Goal: Transaction & Acquisition: Purchase product/service

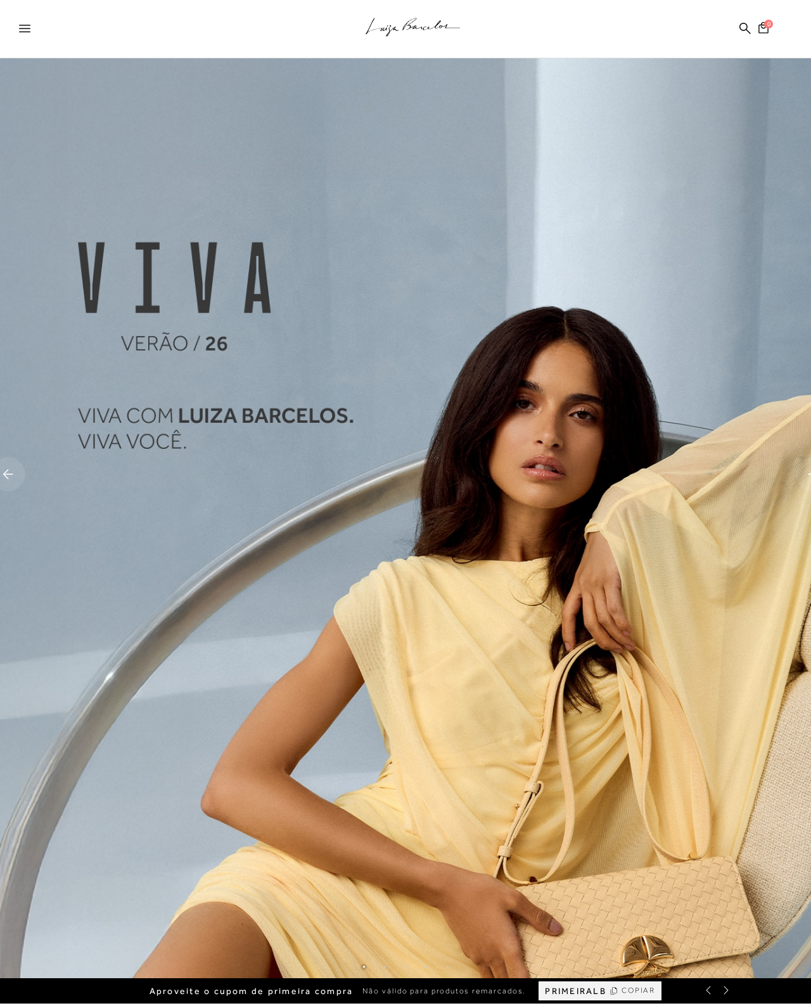
click at [224, 454] on at bounding box center [194, 474] width 406 height 1008
click at [511, 567] on link at bounding box center [628, 474] width 406 height 1008
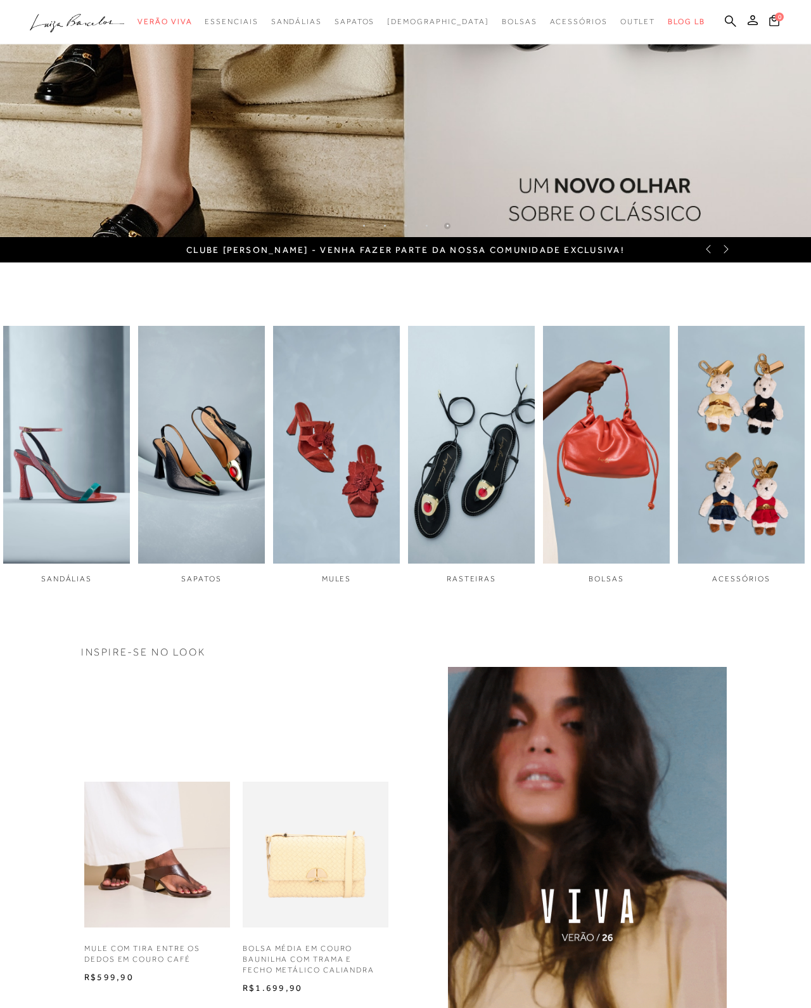
scroll to position [759, 101]
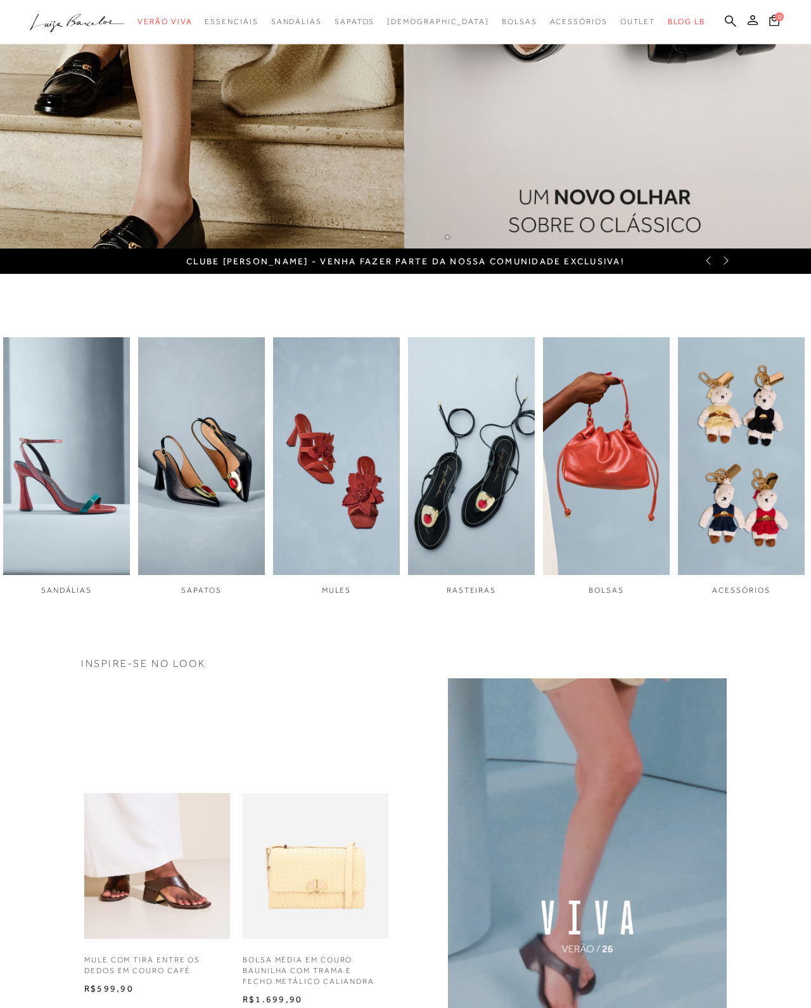
click at [430, 461] on img "4 / 6" at bounding box center [471, 457] width 127 height 238
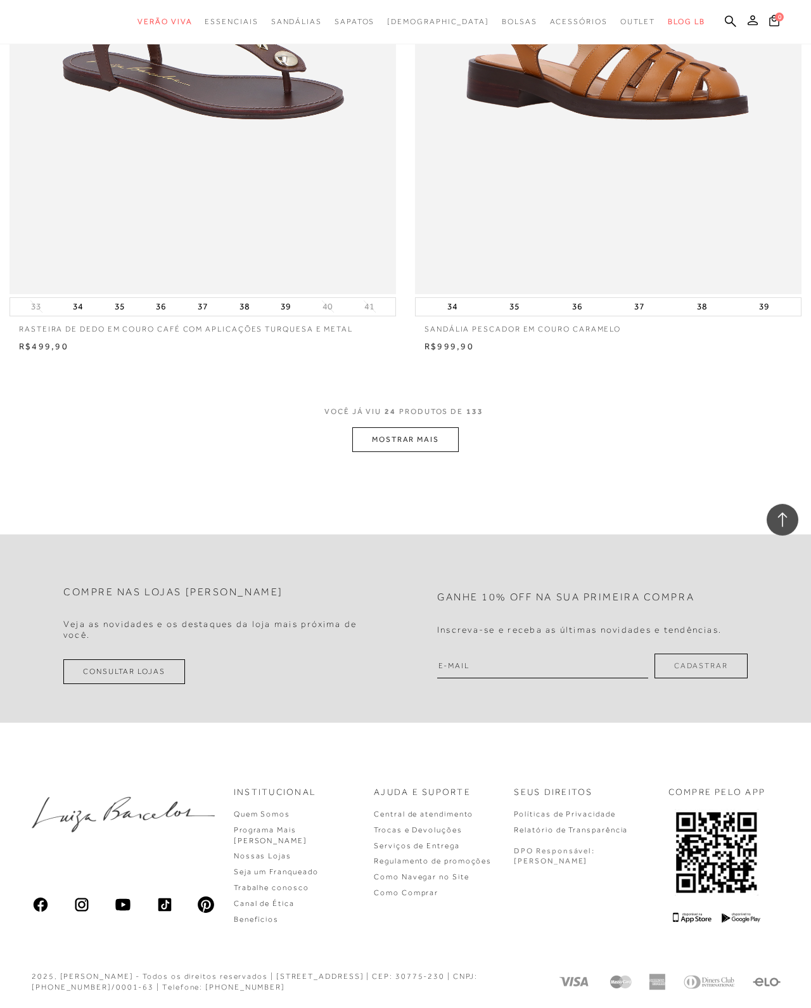
click at [433, 452] on button "MOSTRAR MAIS" at bounding box center [405, 439] width 106 height 25
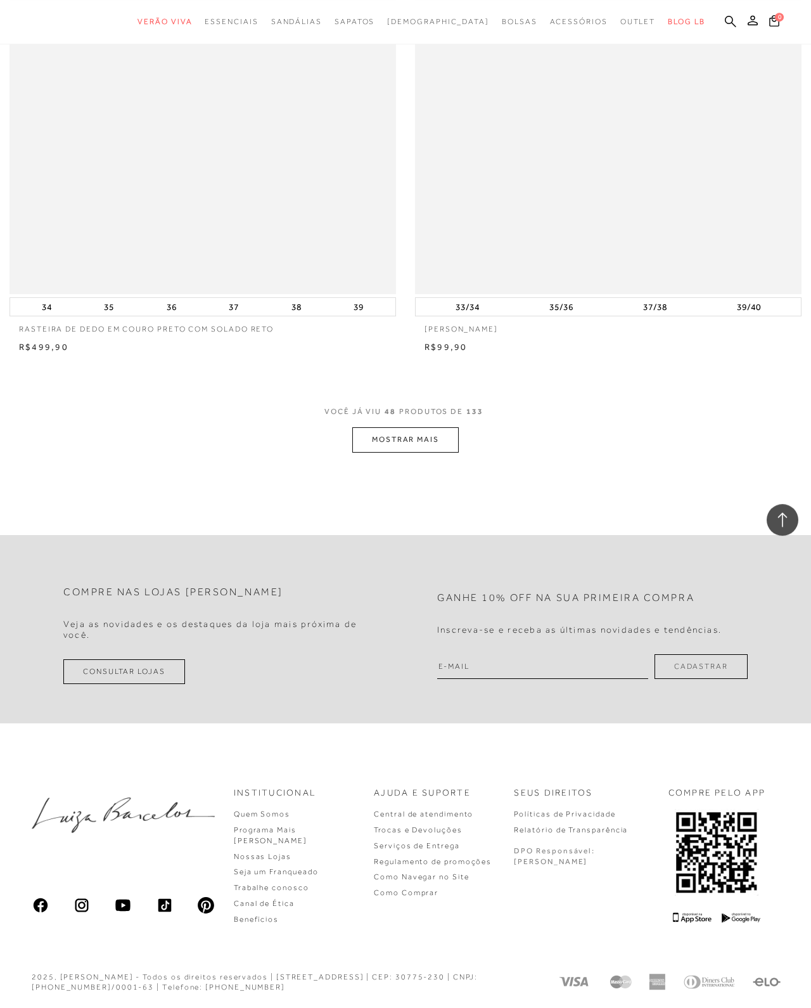
scroll to position [15384, 0]
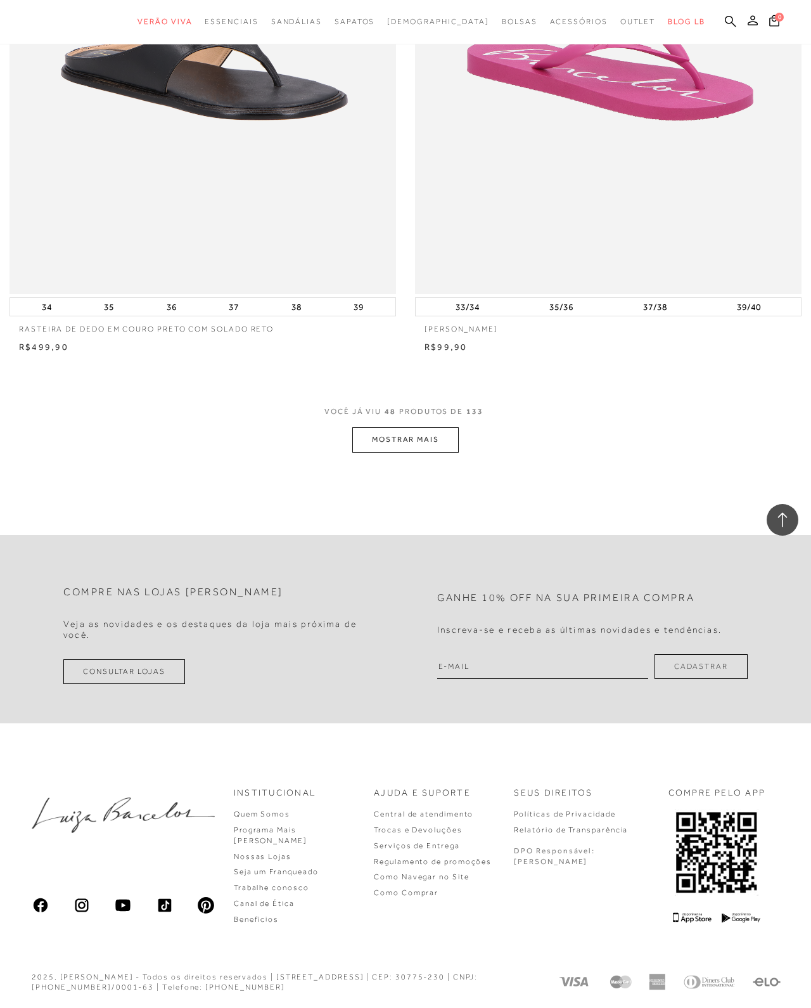
click at [401, 452] on button "MOSTRAR MAIS" at bounding box center [405, 439] width 106 height 25
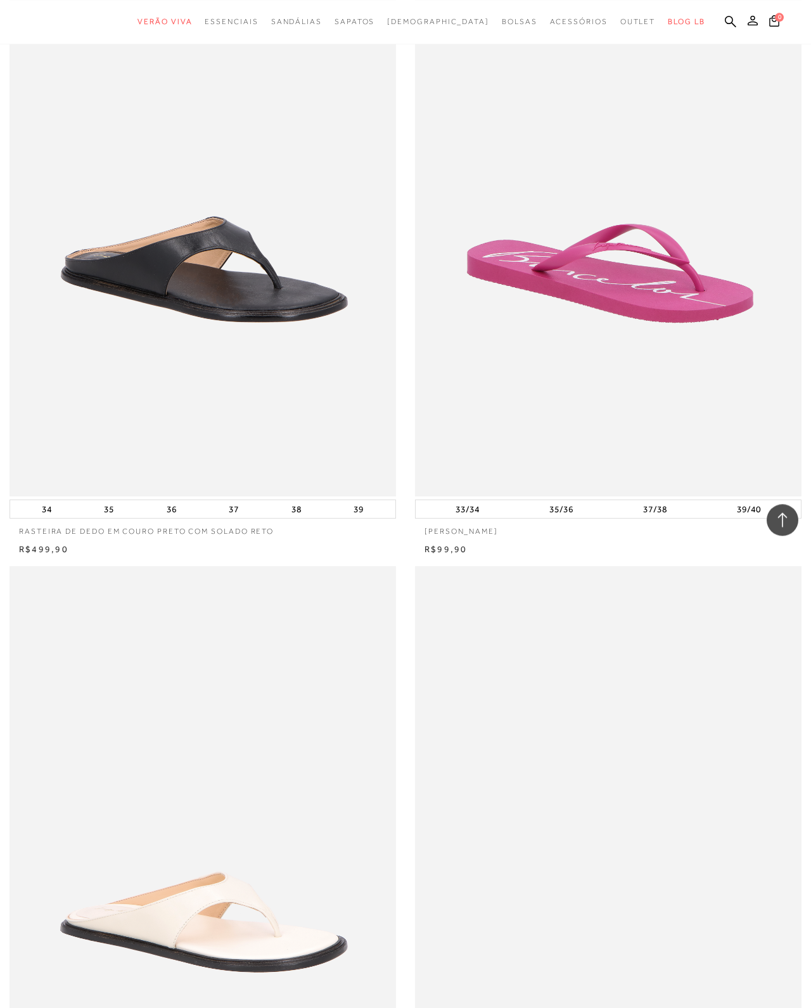
scroll to position [15169, 0]
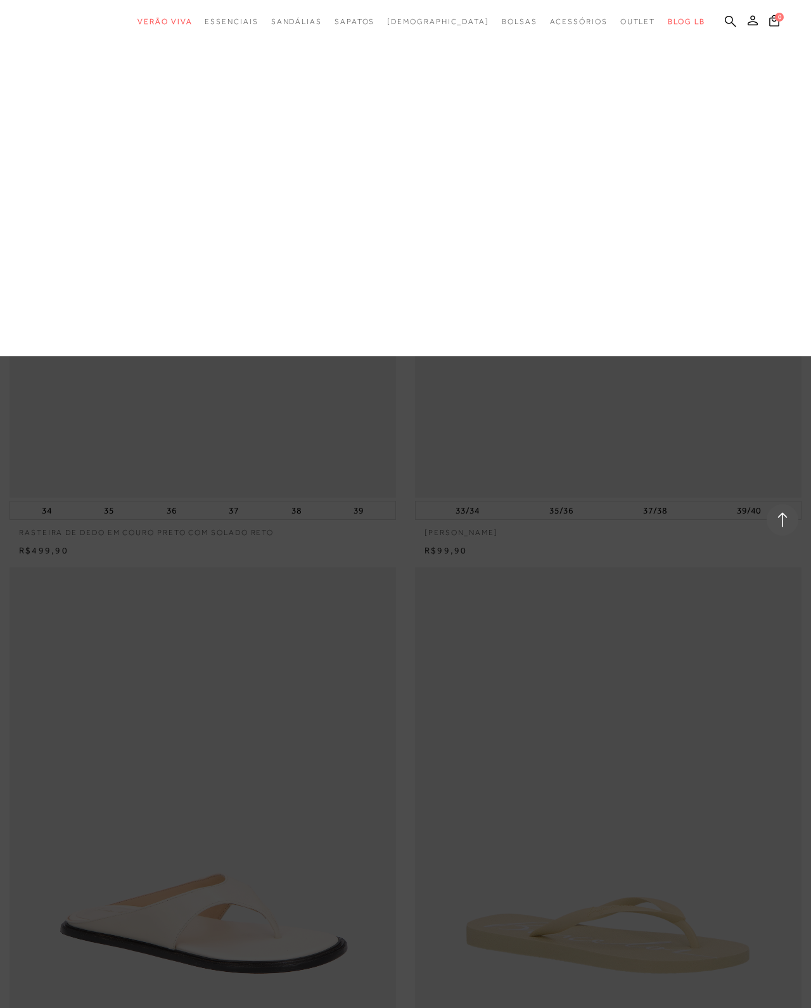
click at [0, 0] on link "Salto Médio" at bounding box center [0, 0] width 0 height 0
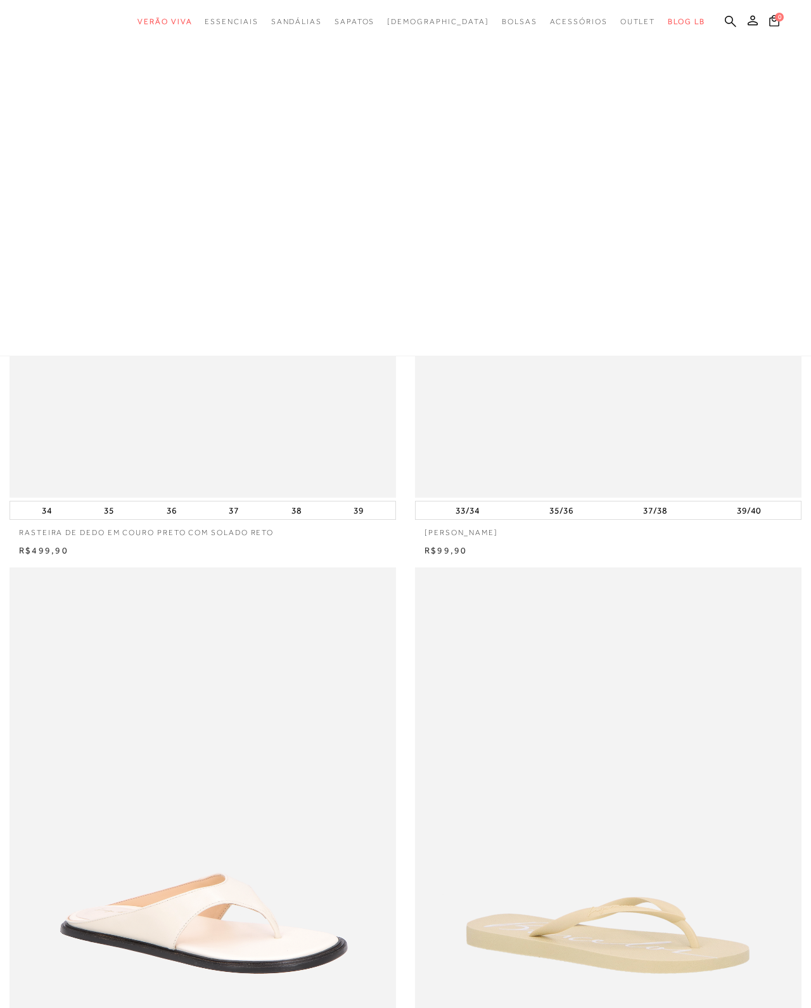
click at [302, 144] on div at bounding box center [405, 178] width 811 height 356
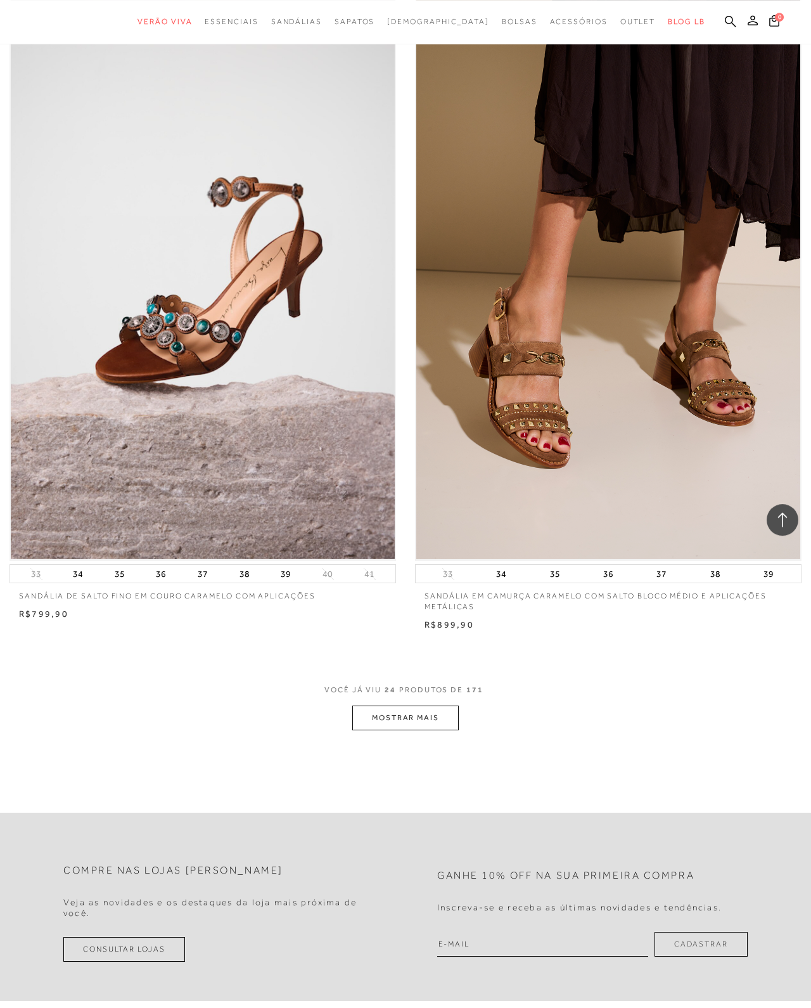
scroll to position [7297, 0]
click at [394, 730] on button "MOSTRAR MAIS" at bounding box center [405, 717] width 106 height 25
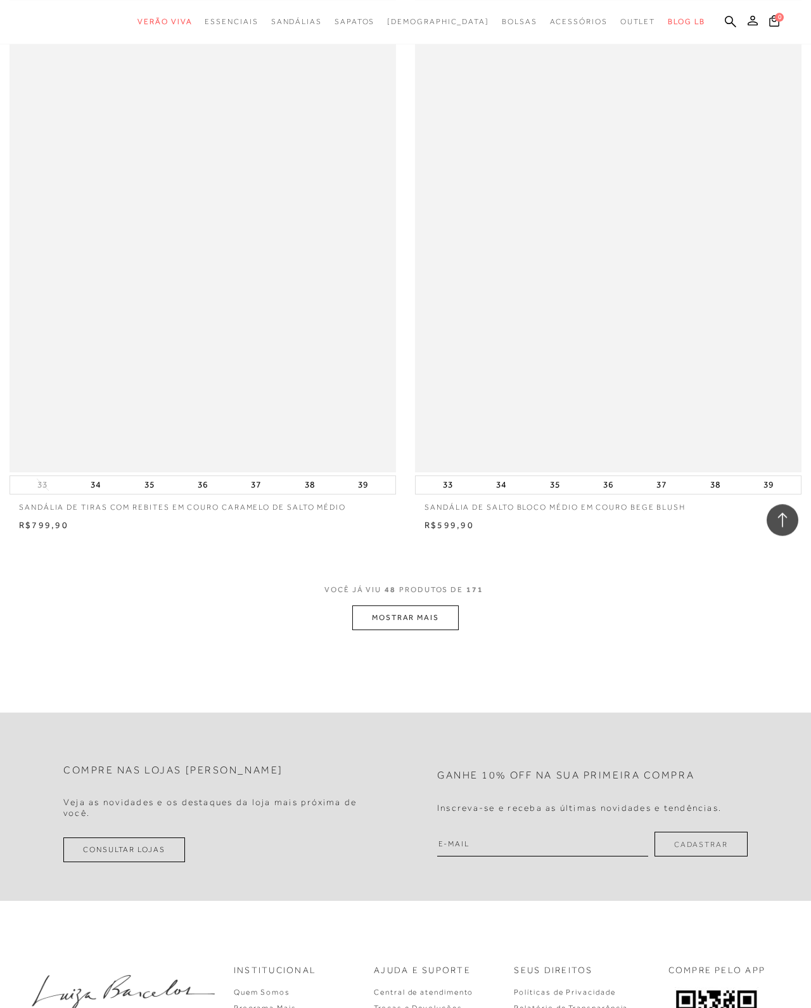
scroll to position [15240, 0]
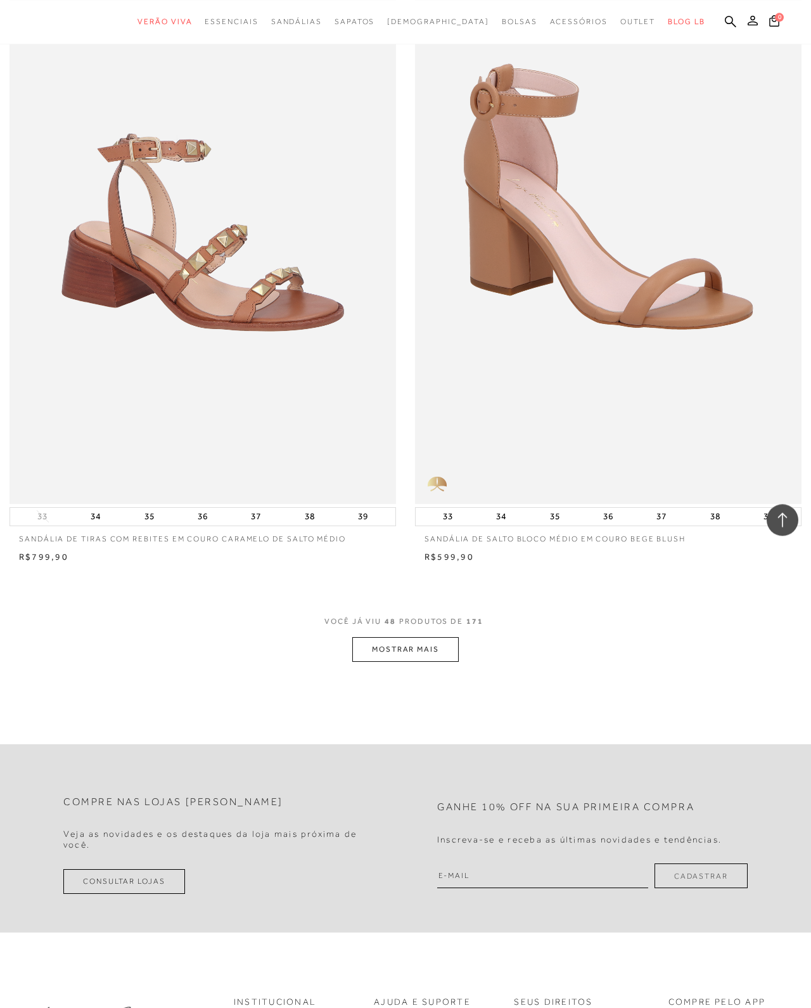
click at [427, 662] on button "MOSTRAR MAIS" at bounding box center [405, 649] width 106 height 25
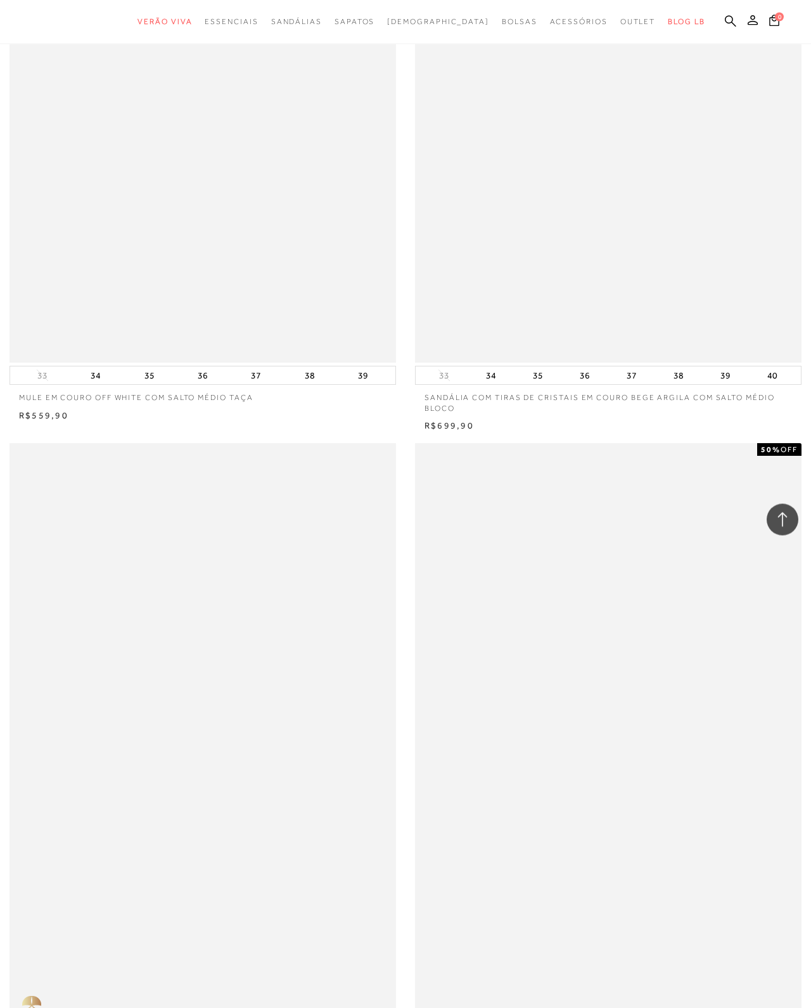
scroll to position [22554, 0]
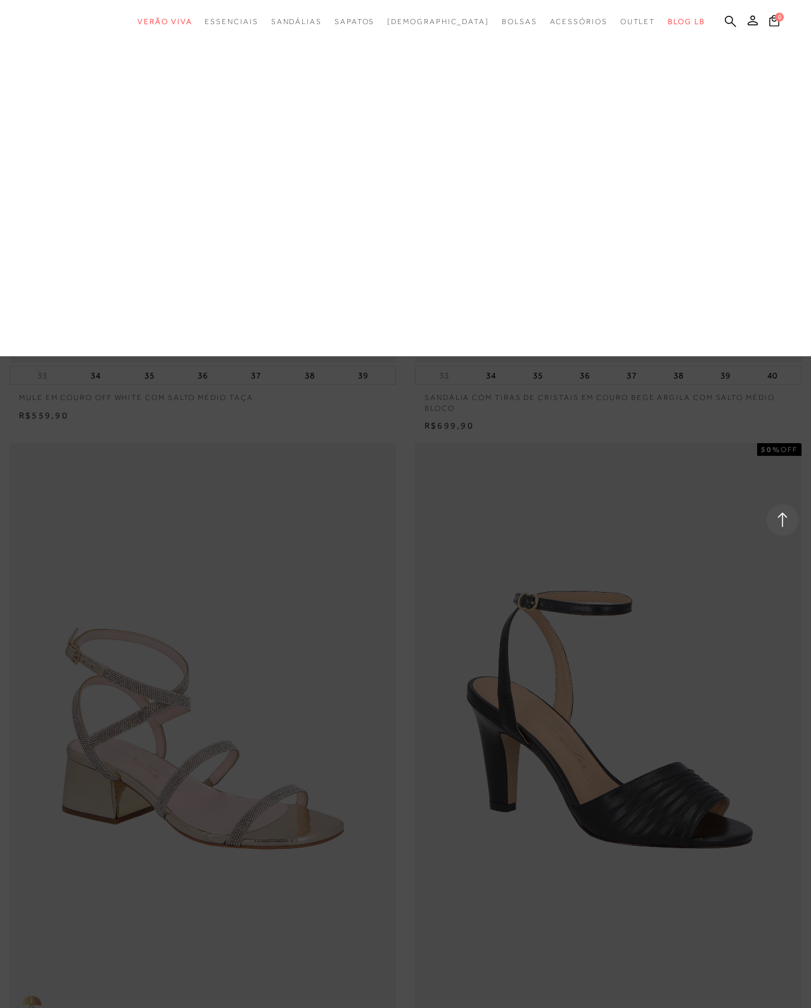
click at [0, 0] on link "Salto Alto" at bounding box center [0, 0] width 0 height 0
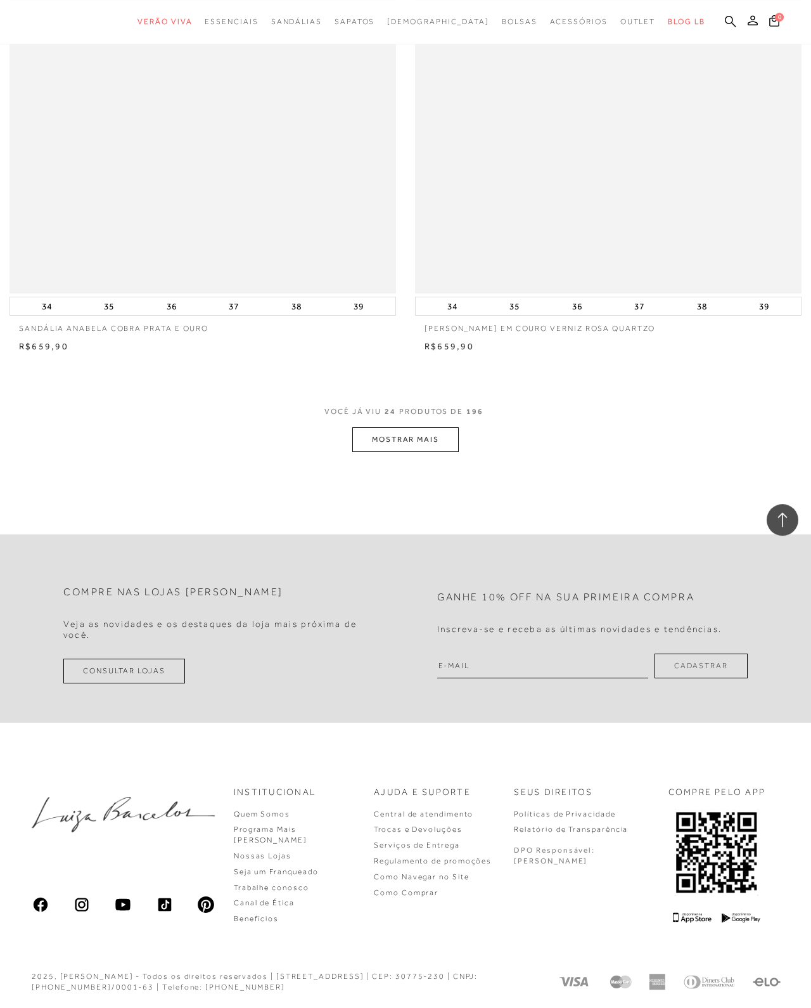
scroll to position [7522, 0]
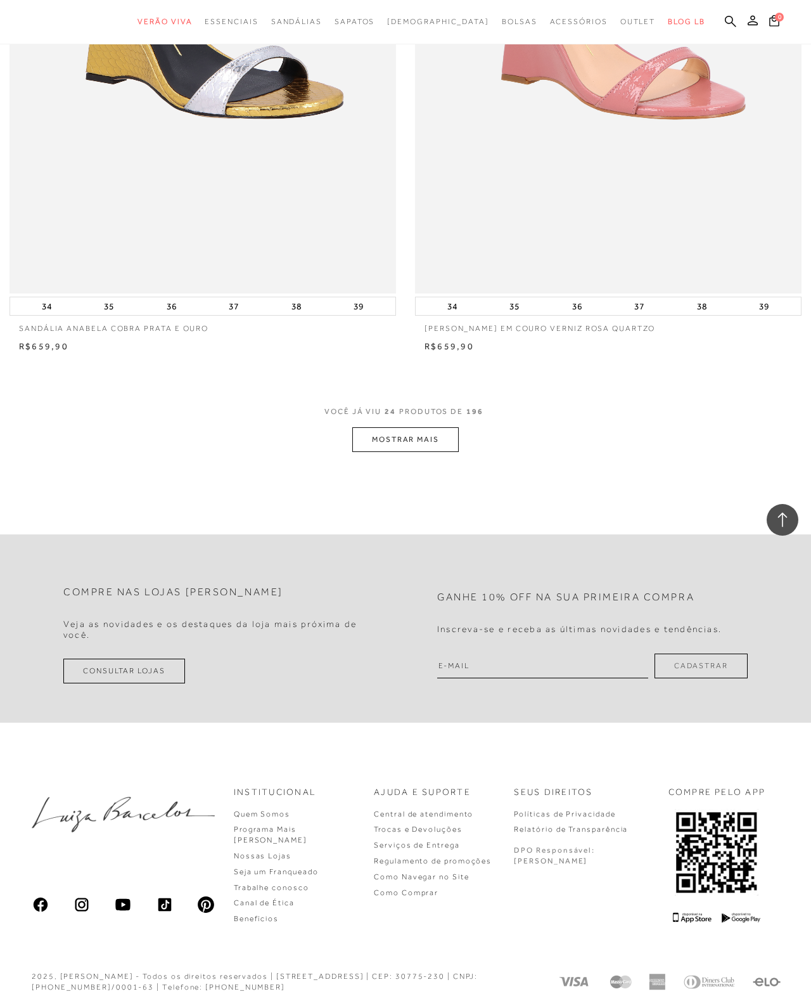
click at [408, 452] on button "MOSTRAR MAIS" at bounding box center [405, 439] width 106 height 25
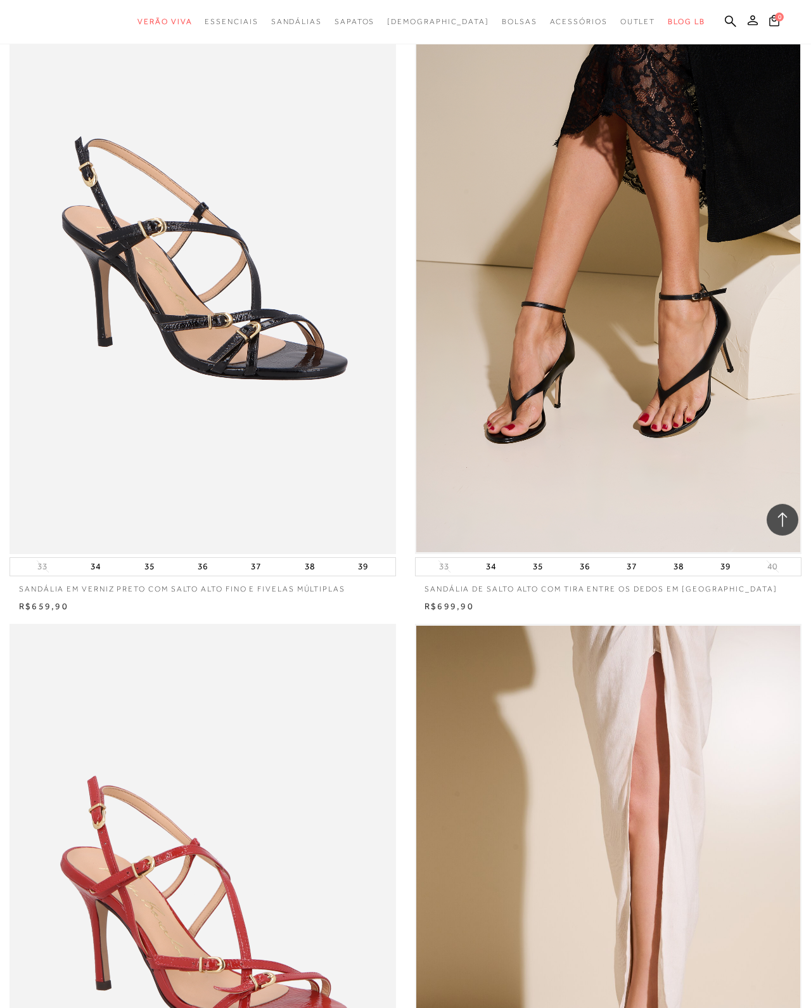
scroll to position [11833, 0]
click at [626, 487] on img at bounding box center [608, 263] width 385 height 580
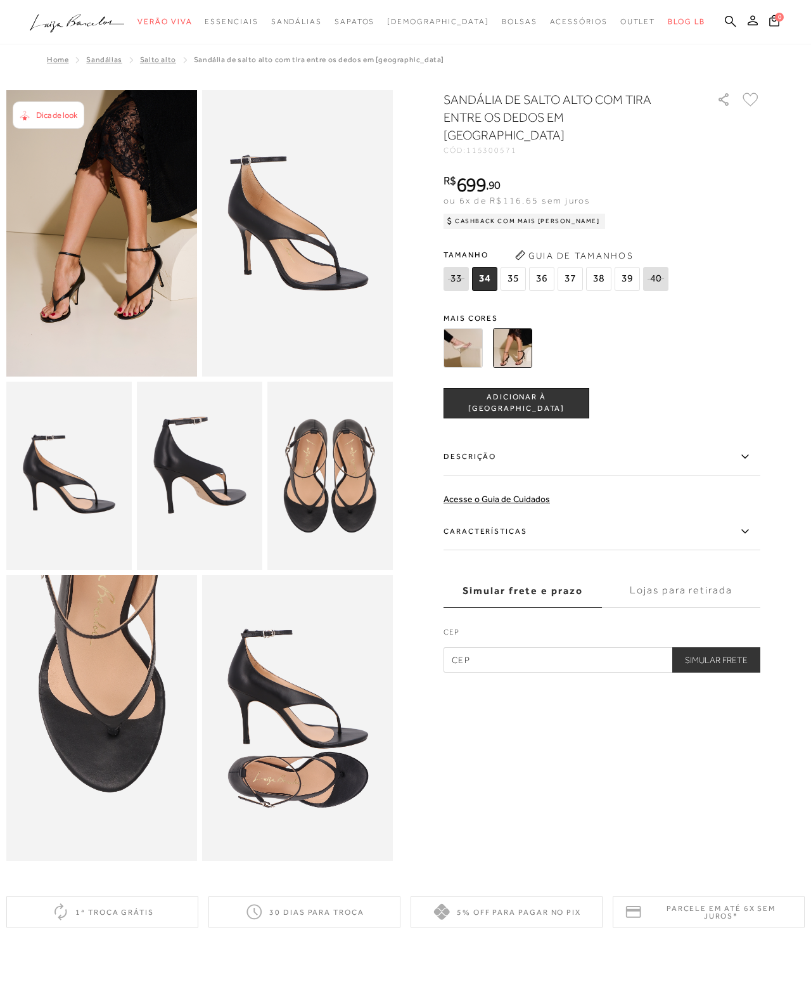
click at [83, 247] on img at bounding box center [101, 233] width 191 height 286
click at [302, 273] on img at bounding box center [297, 233] width 191 height 286
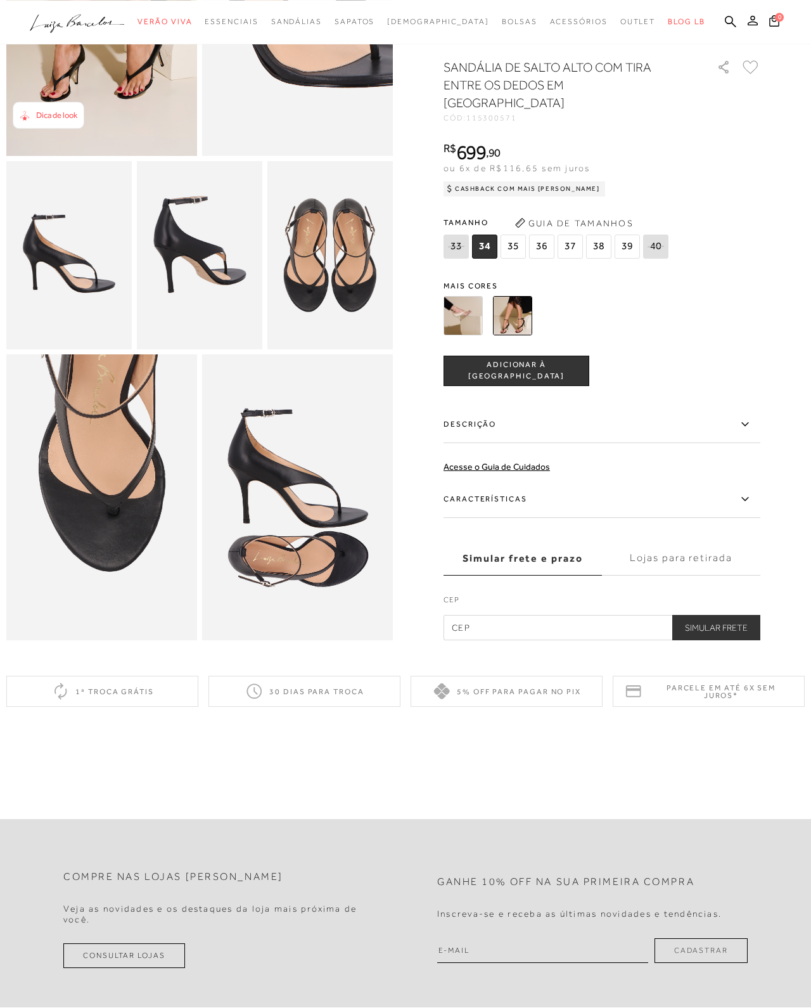
scroll to position [215, 0]
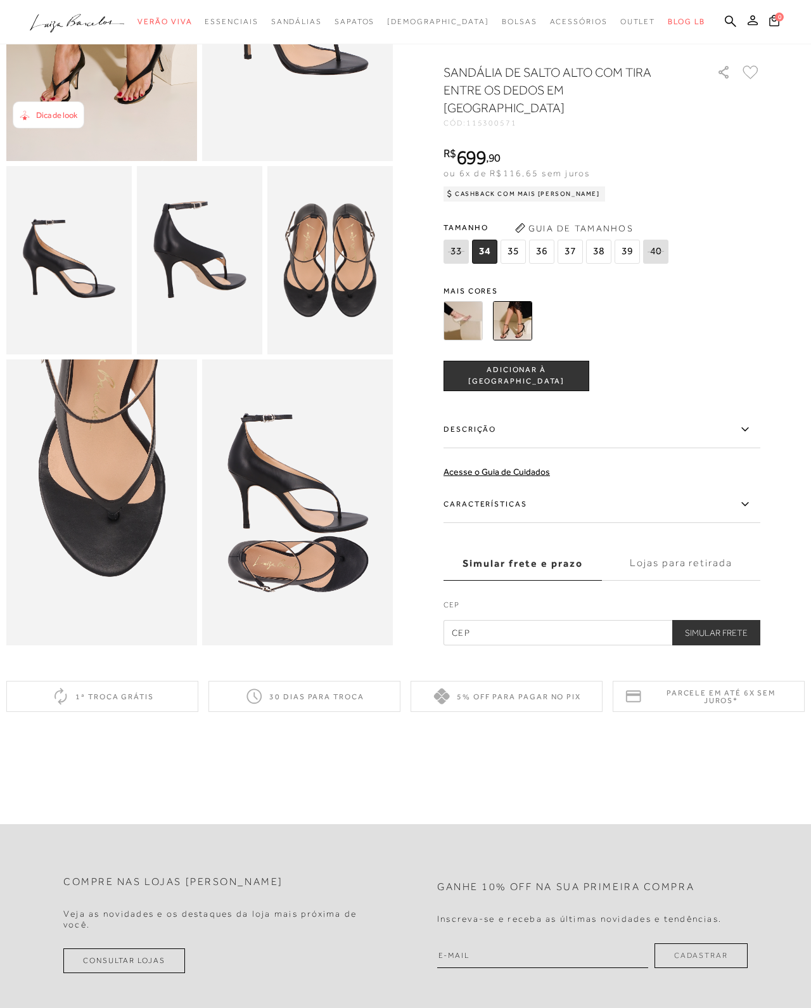
click at [306, 518] on img at bounding box center [297, 502] width 191 height 286
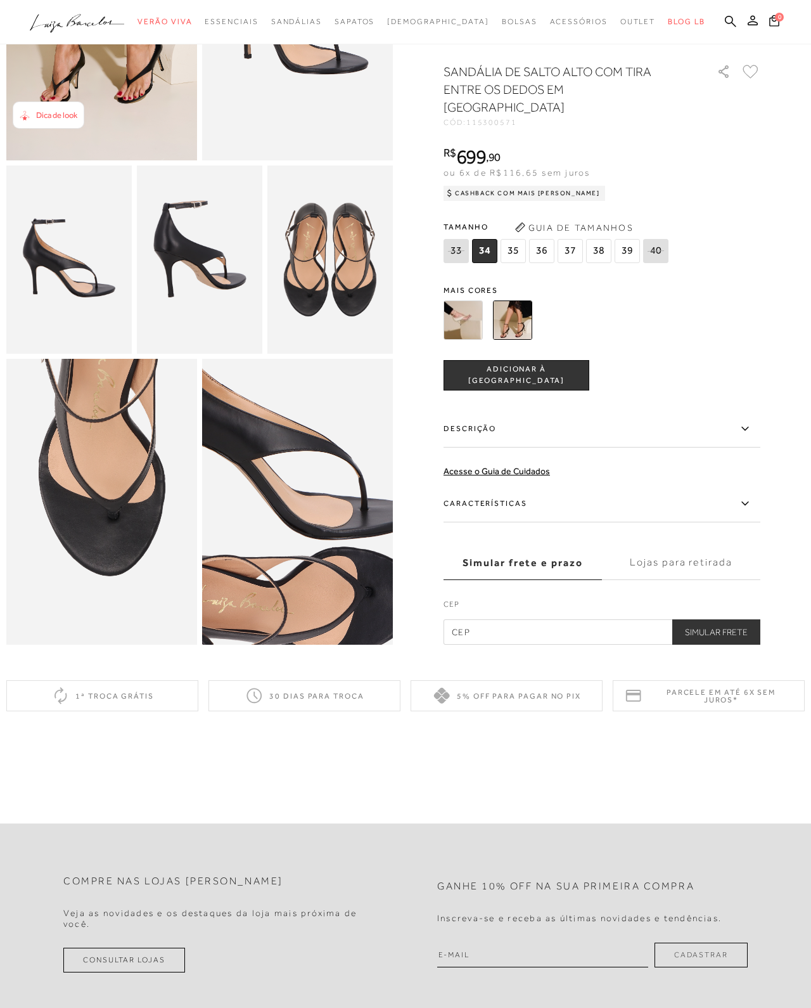
click at [315, 525] on img at bounding box center [280, 478] width 382 height 572
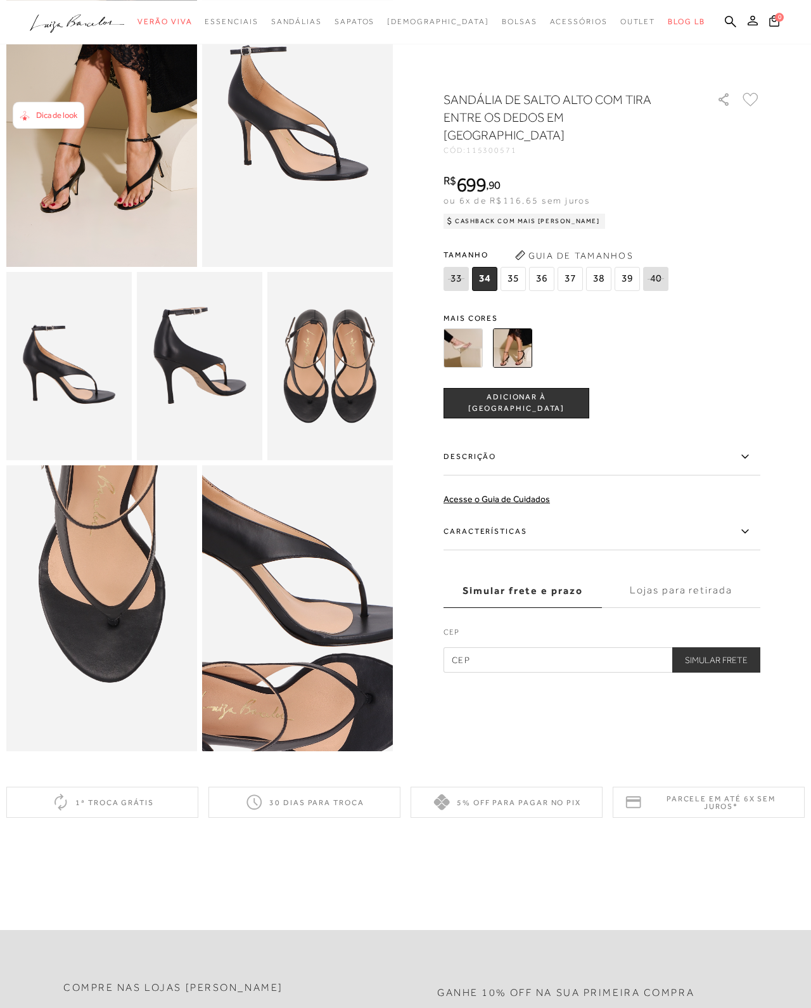
scroll to position [0, 0]
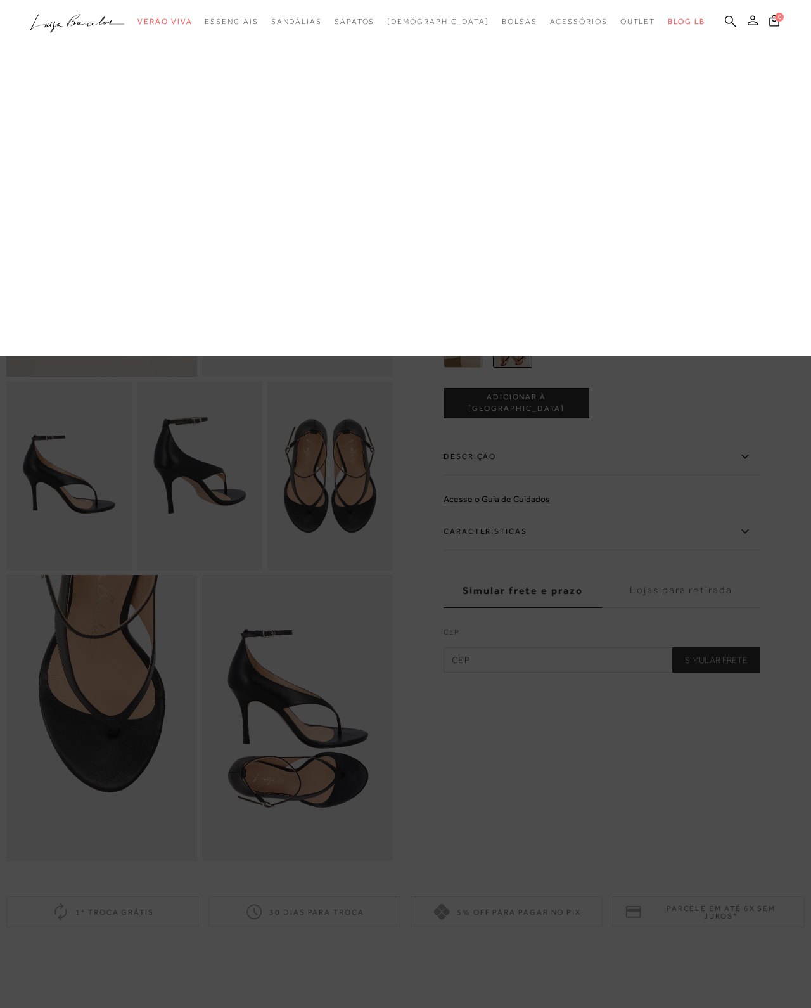
click at [0, 0] on link "Mule" at bounding box center [0, 0] width 0 height 0
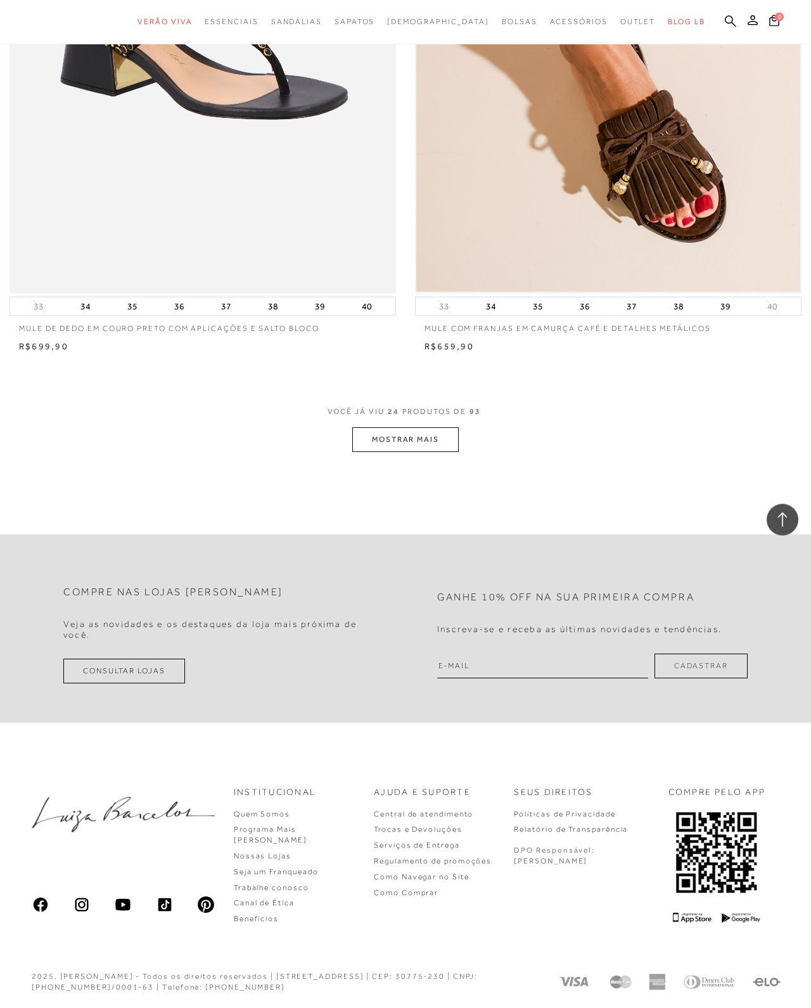
scroll to position [7526, 0]
click at [404, 452] on button "MOSTRAR MAIS" at bounding box center [405, 439] width 106 height 25
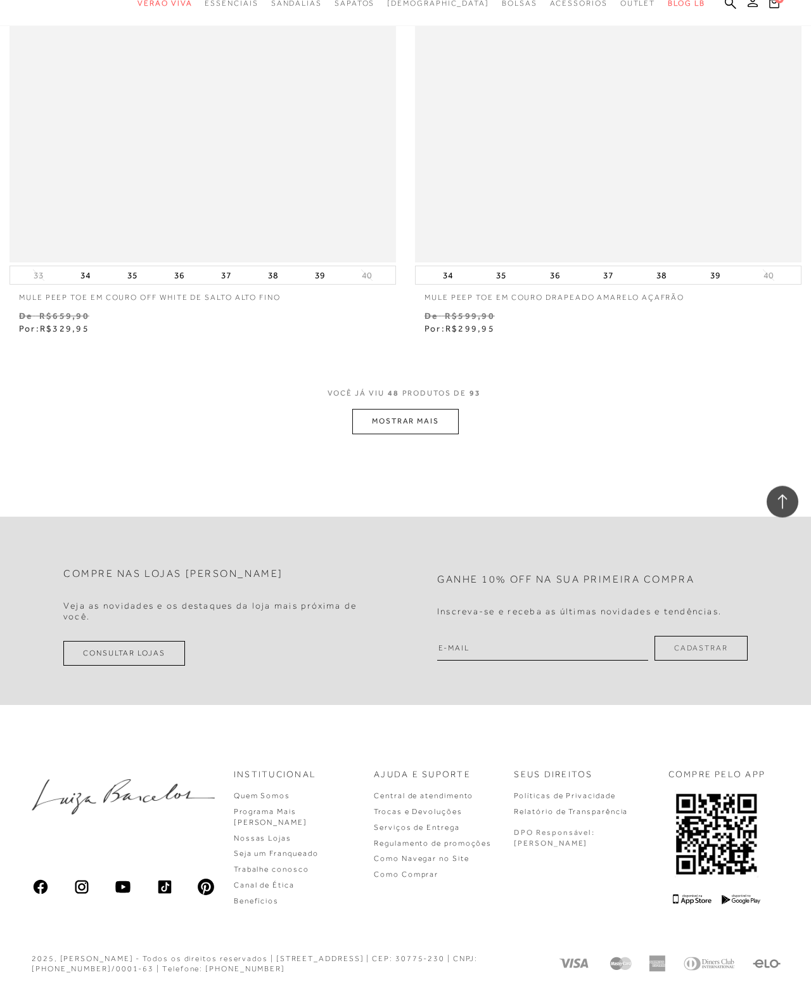
scroll to position [15509, 0]
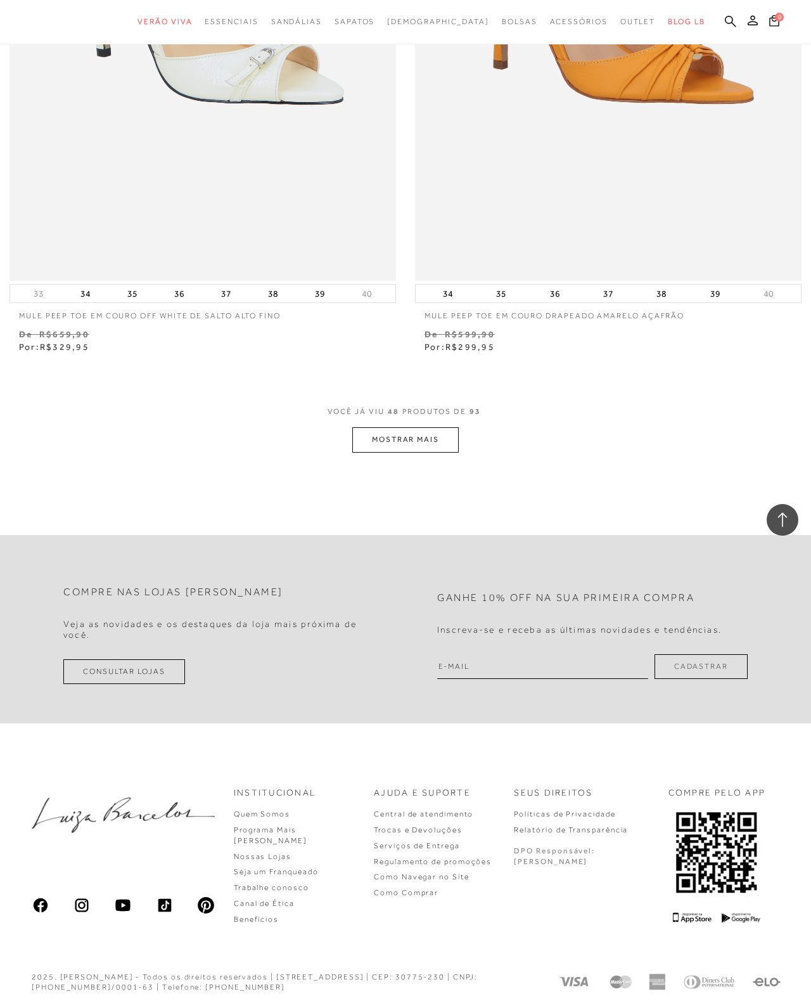
click at [402, 452] on button "MOSTRAR MAIS" at bounding box center [405, 439] width 106 height 25
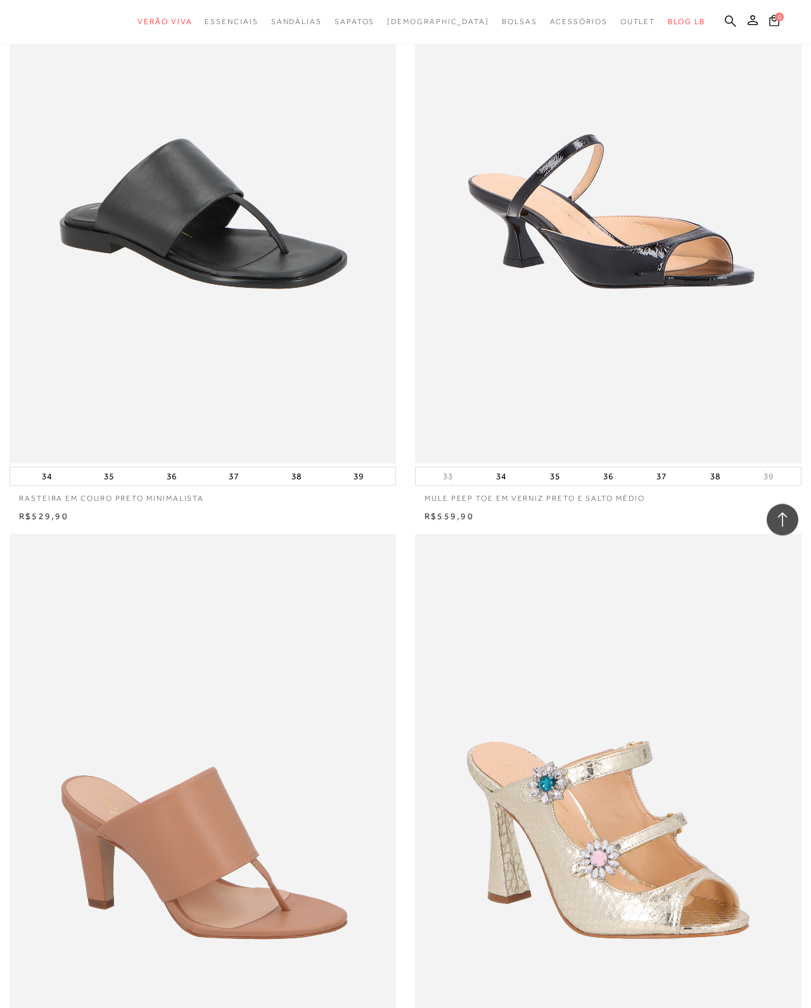
scroll to position [20606, 0]
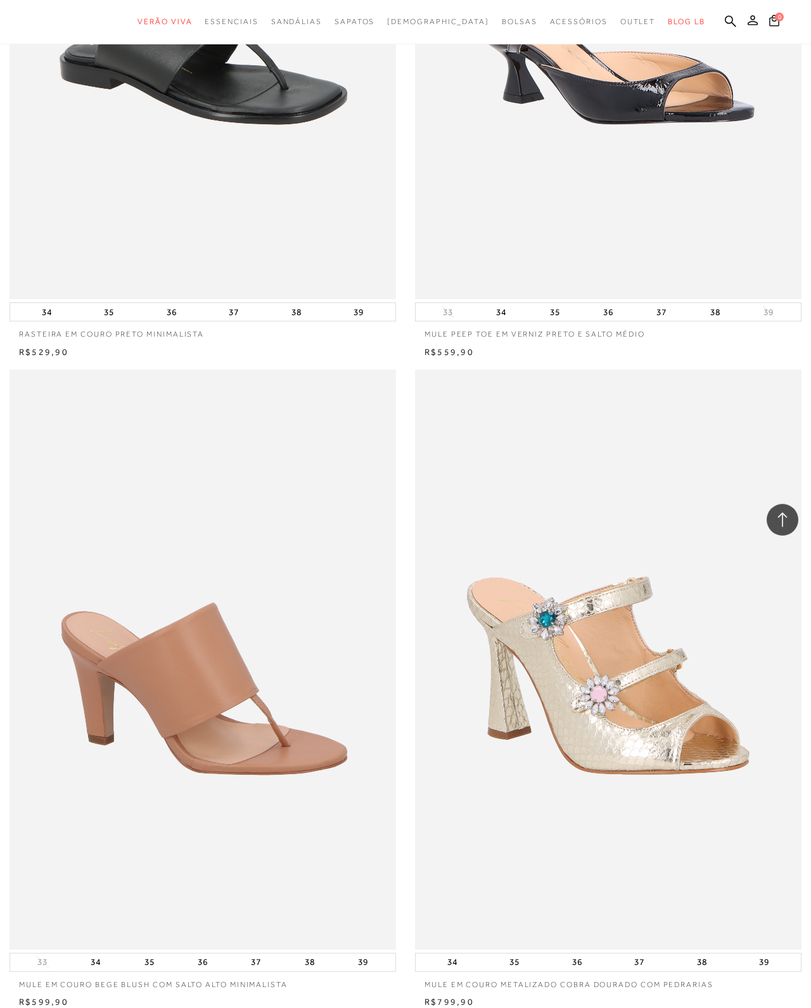
click at [627, 299] on img at bounding box center [608, 9] width 385 height 580
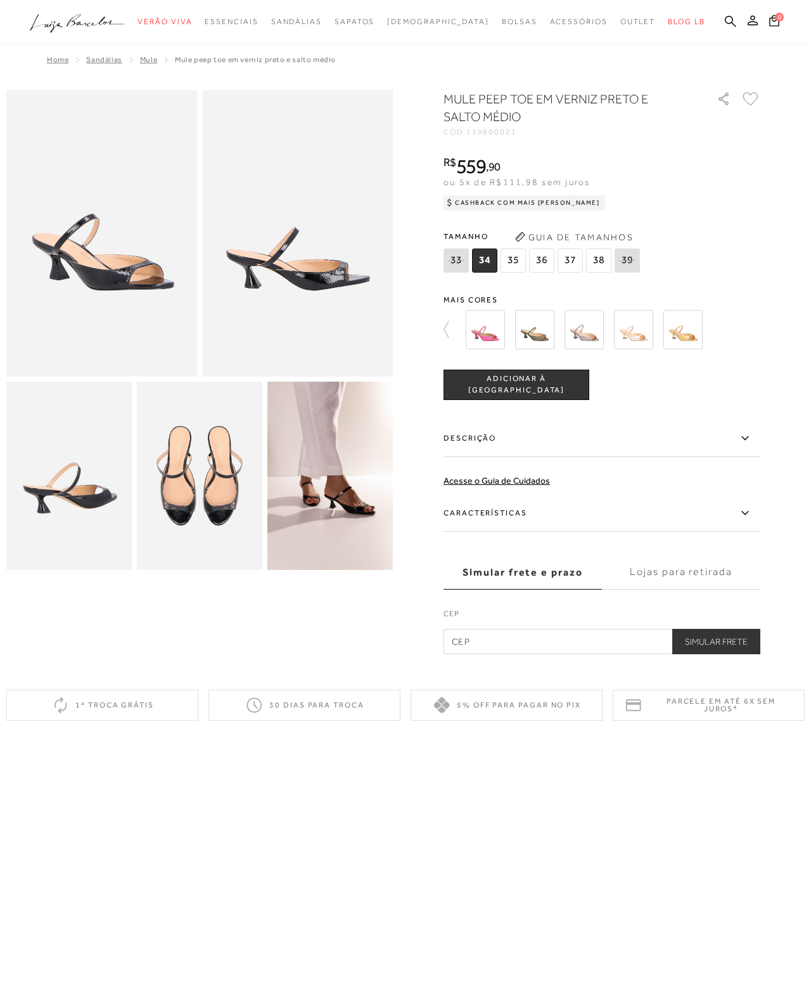
click at [324, 487] on img at bounding box center [329, 476] width 125 height 188
click at [335, 310] on img at bounding box center [297, 233] width 191 height 286
